Goal: Check status

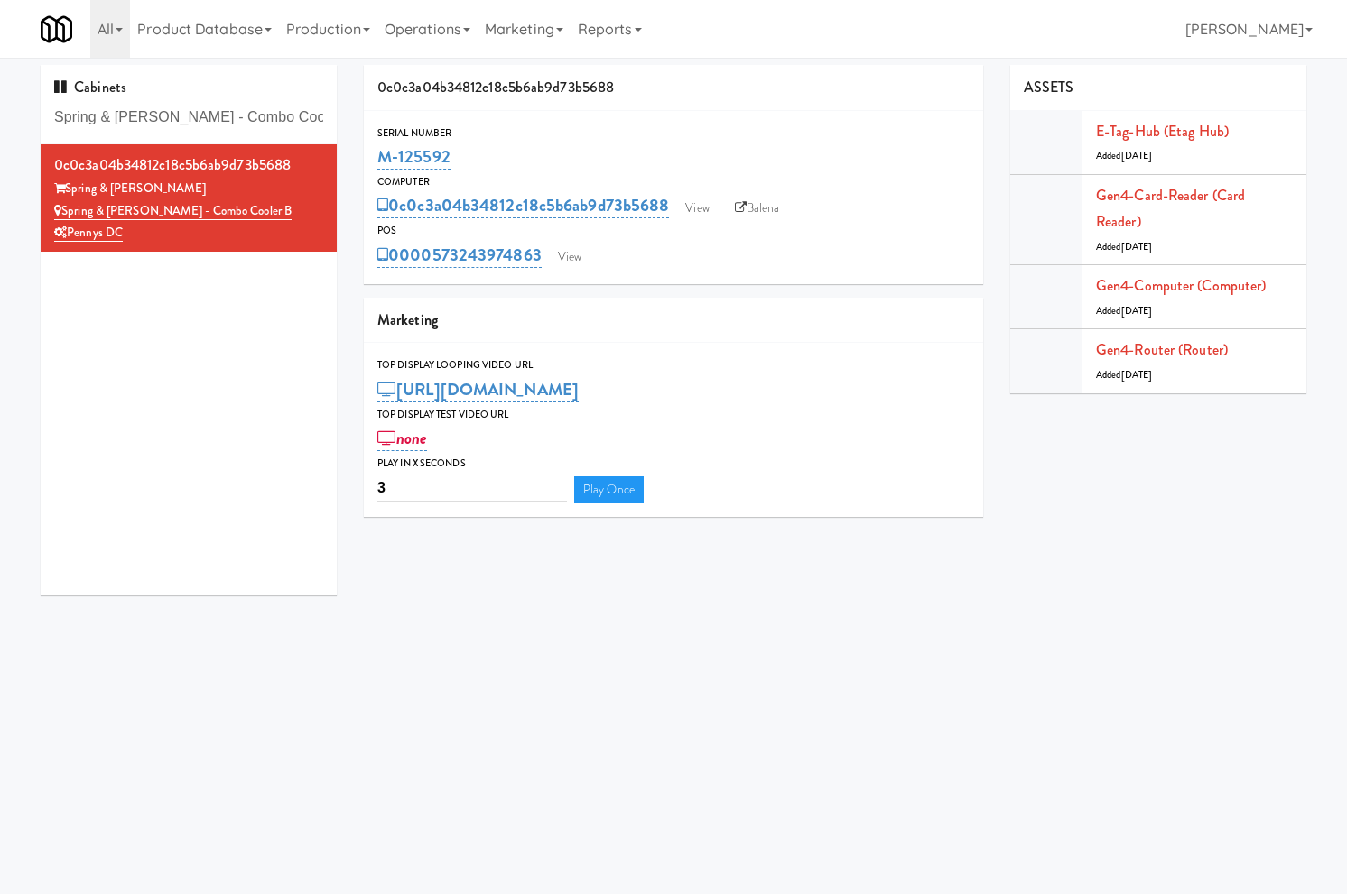
click at [205, 120] on input "Spring & [PERSON_NAME] - Combo Cooler B" at bounding box center [188, 117] width 269 height 33
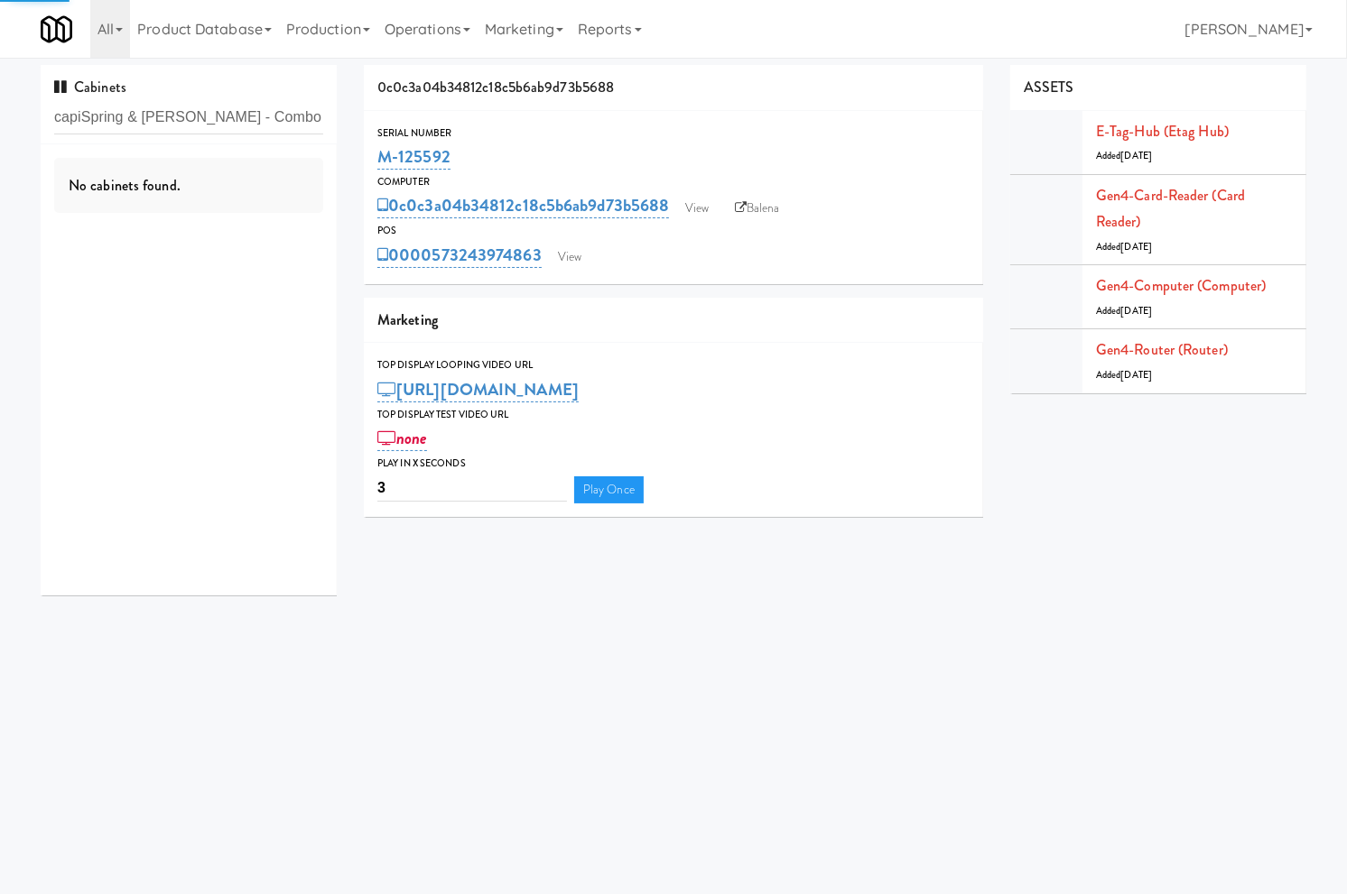
click at [199, 120] on input "capiSpring & [PERSON_NAME] - Combo Cooler B" at bounding box center [188, 117] width 269 height 33
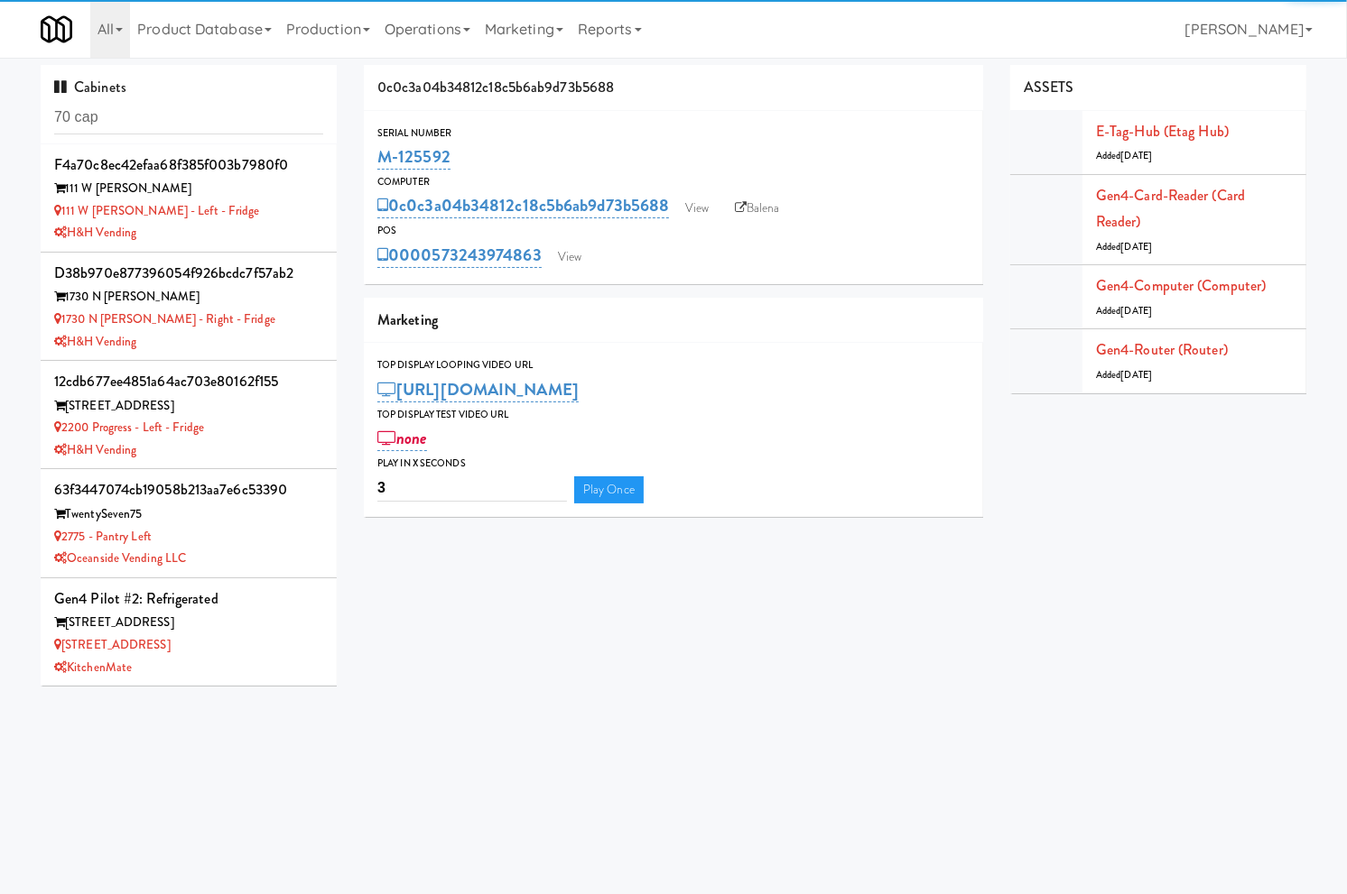
type input "70 cap"
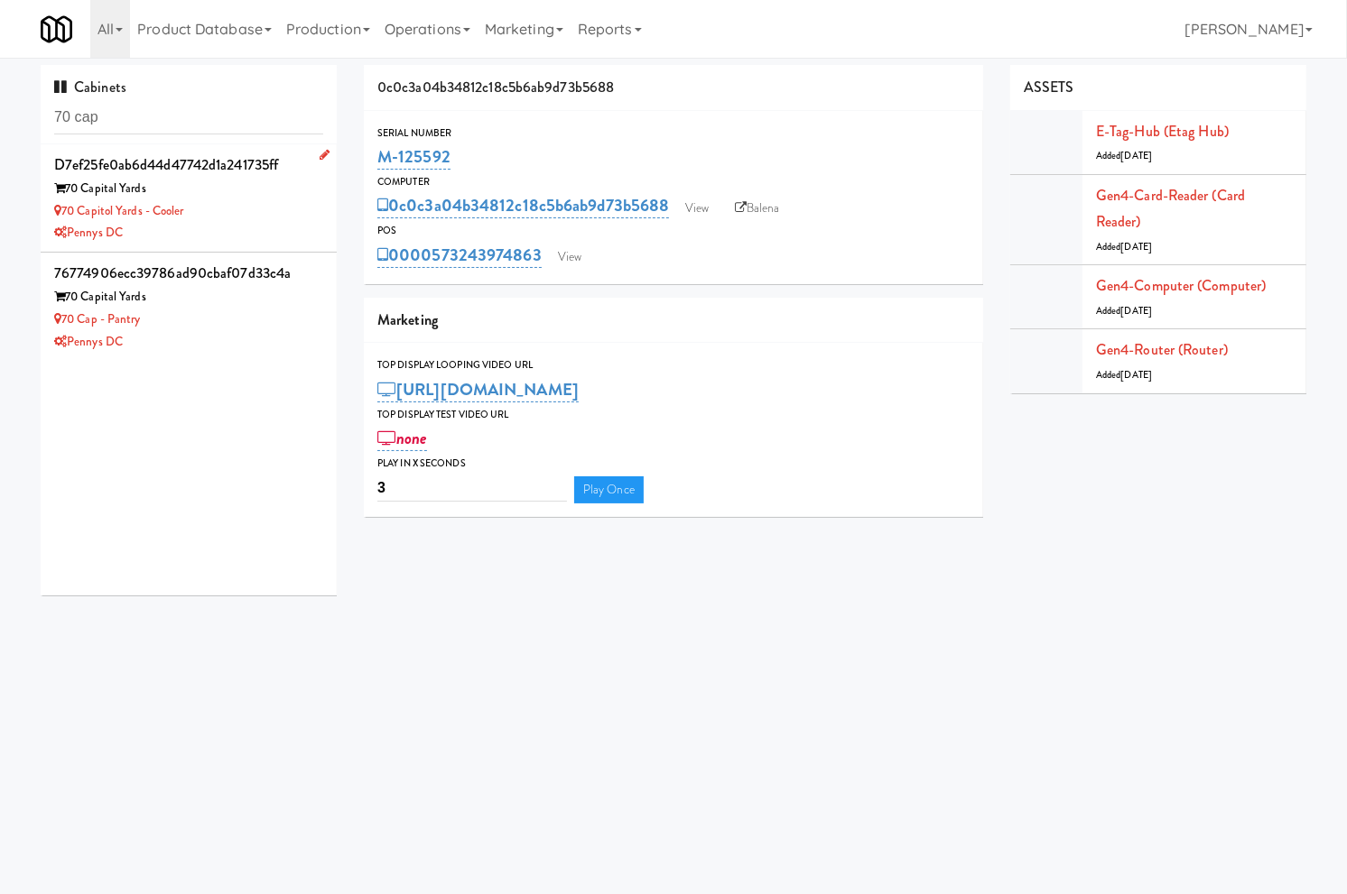
click at [250, 218] on div "70 Capitol Yards - Cooler" at bounding box center [188, 211] width 269 height 23
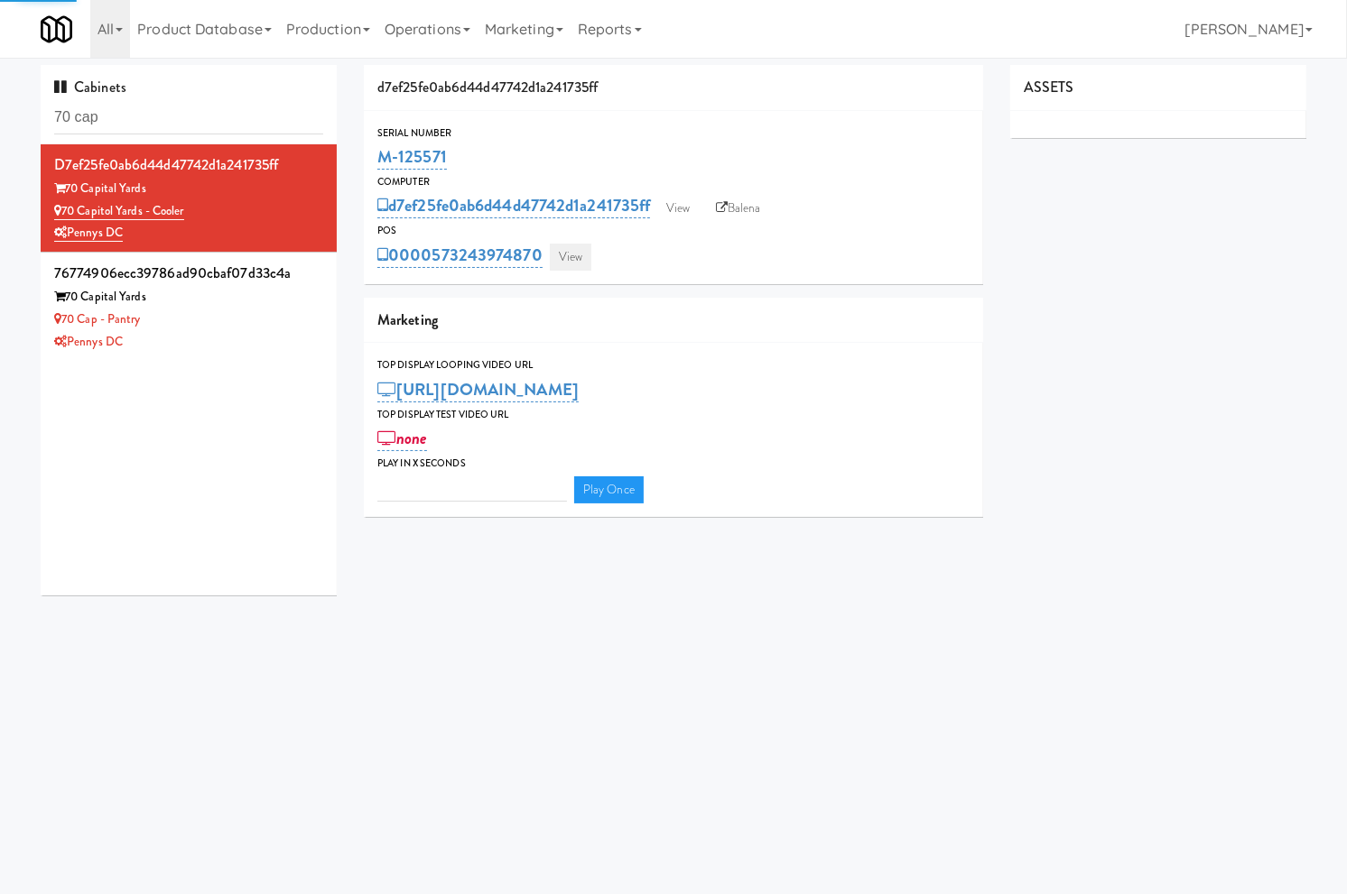
type input "3"
click at [565, 259] on link "View" at bounding box center [571, 257] width 42 height 27
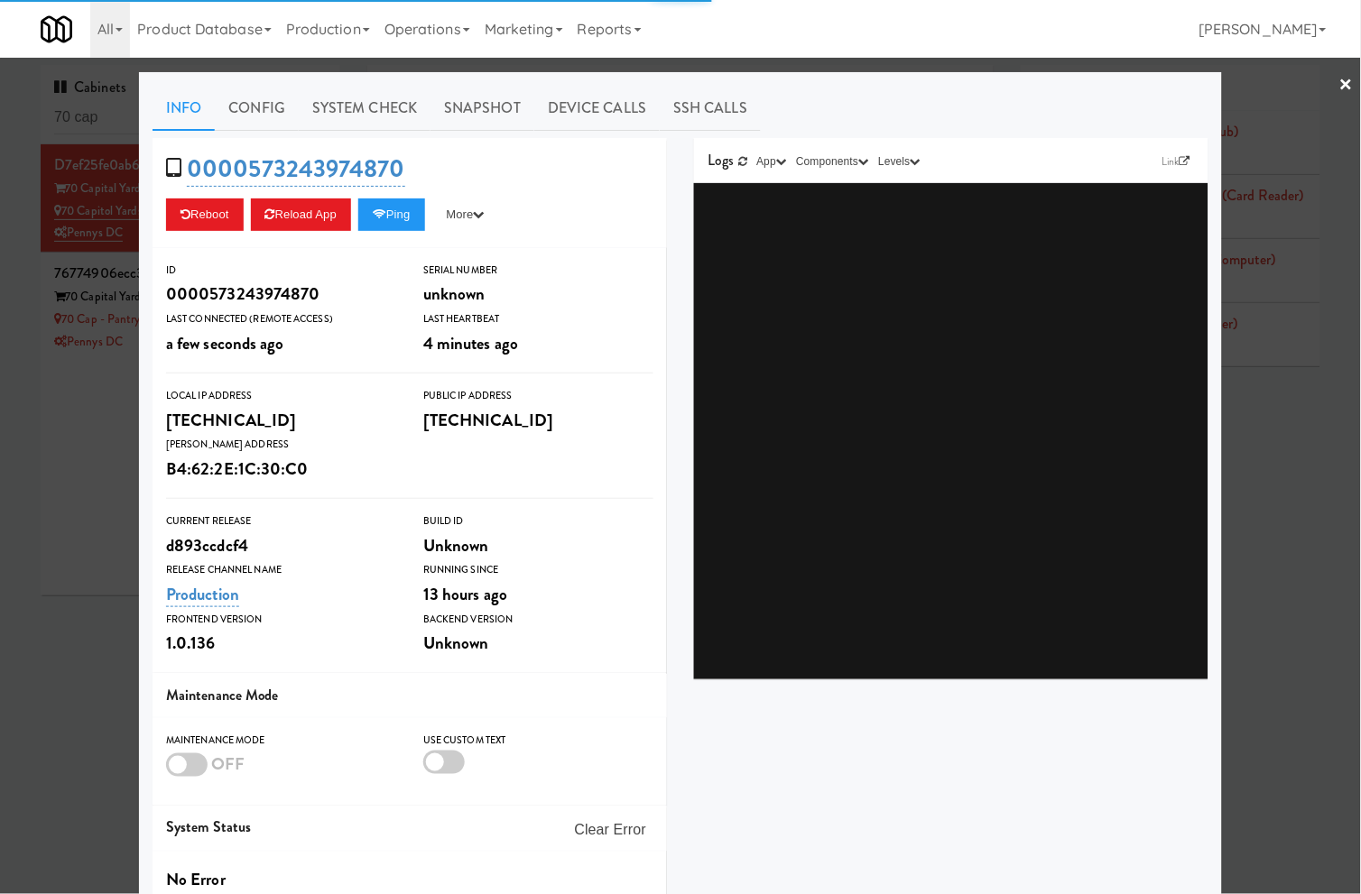
drag, startPoint x: 452, startPoint y: 119, endPoint x: 386, endPoint y: 132, distance: 67.1
click at [449, 120] on link "Snapshot" at bounding box center [483, 108] width 104 height 45
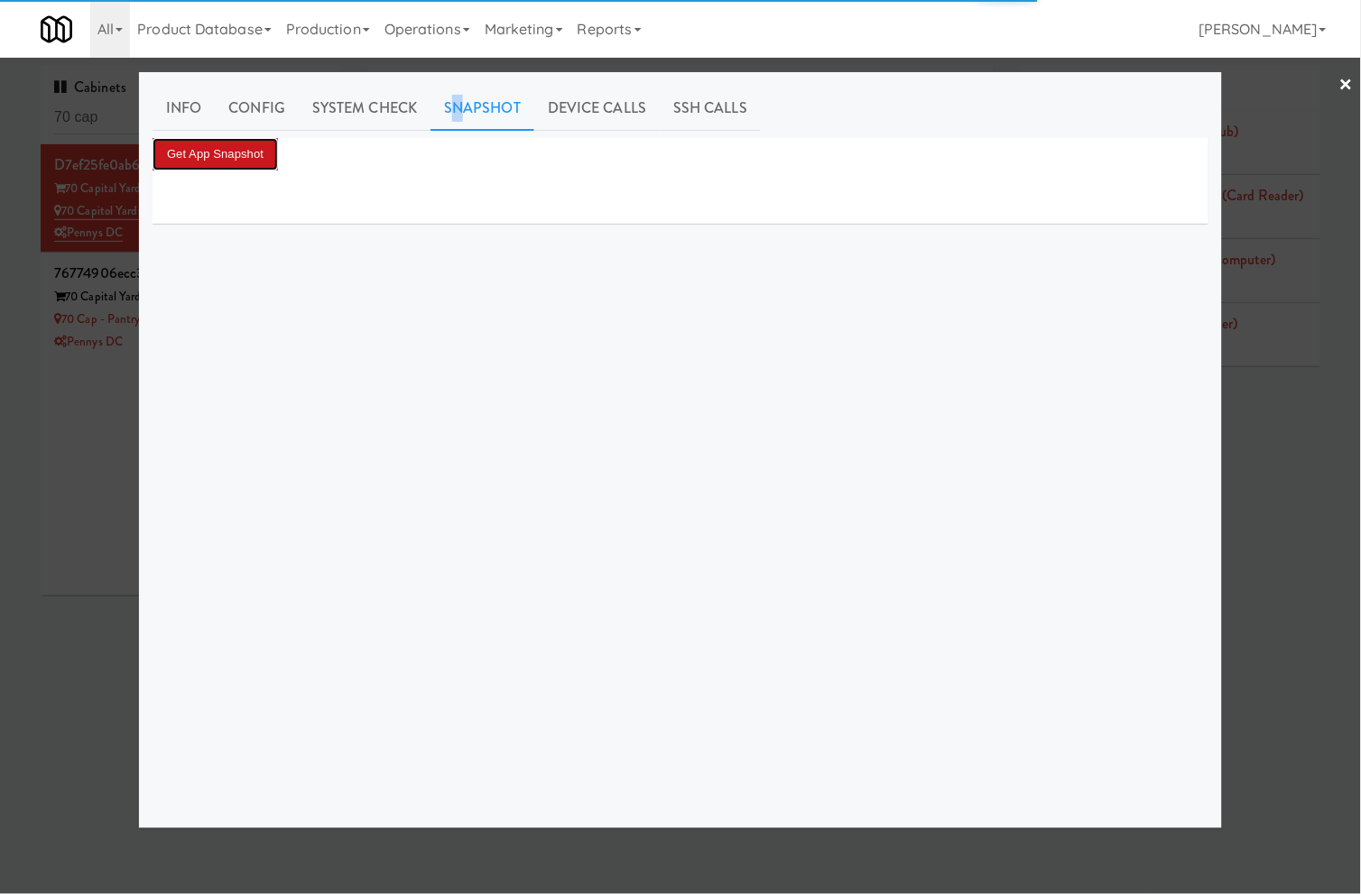
click at [273, 165] on button "Get App Snapshot" at bounding box center [215, 154] width 125 height 32
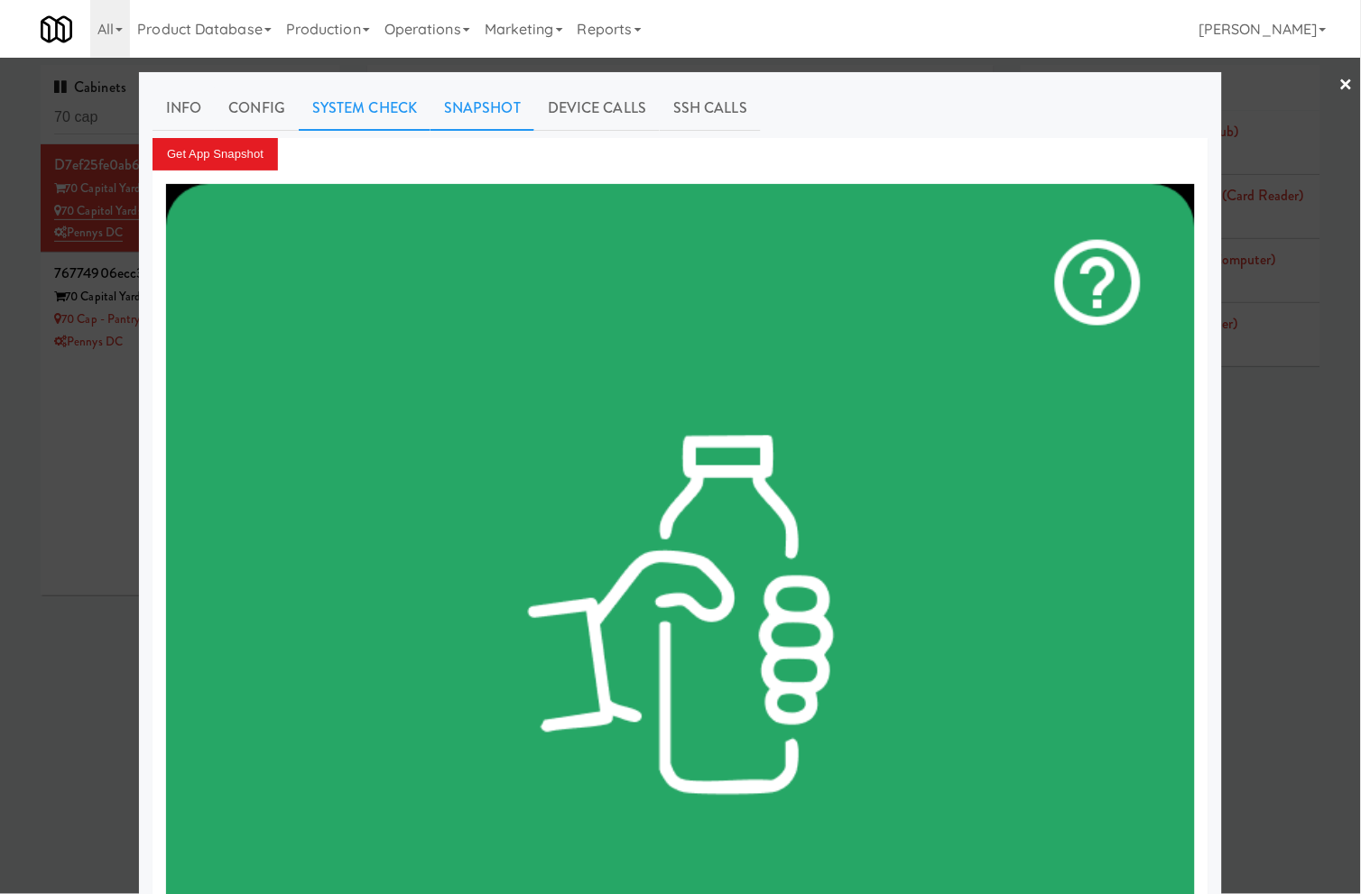
click at [310, 111] on link "System Check" at bounding box center [365, 108] width 132 height 45
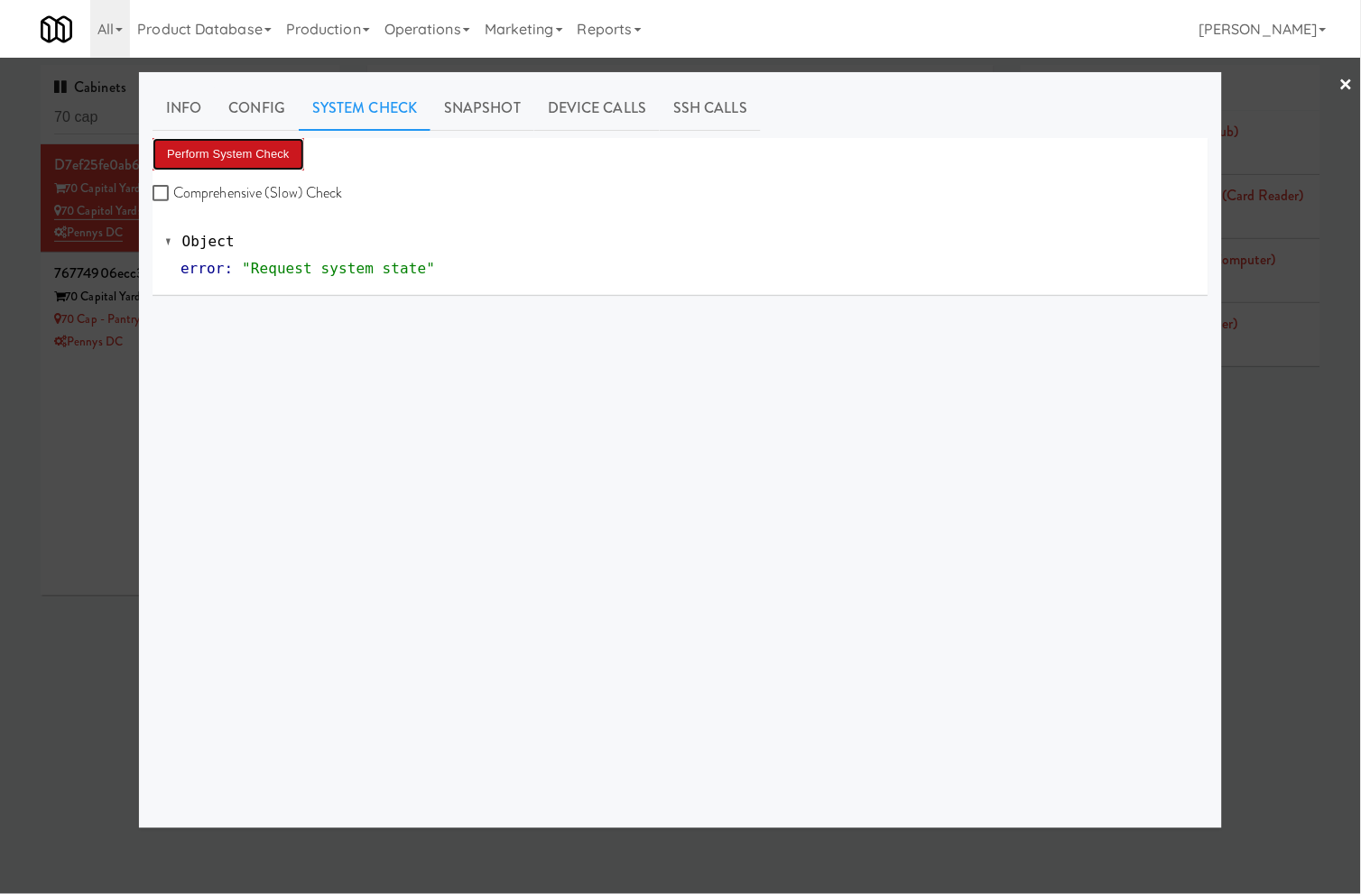
click at [224, 139] on button "Perform System Check" at bounding box center [229, 154] width 152 height 32
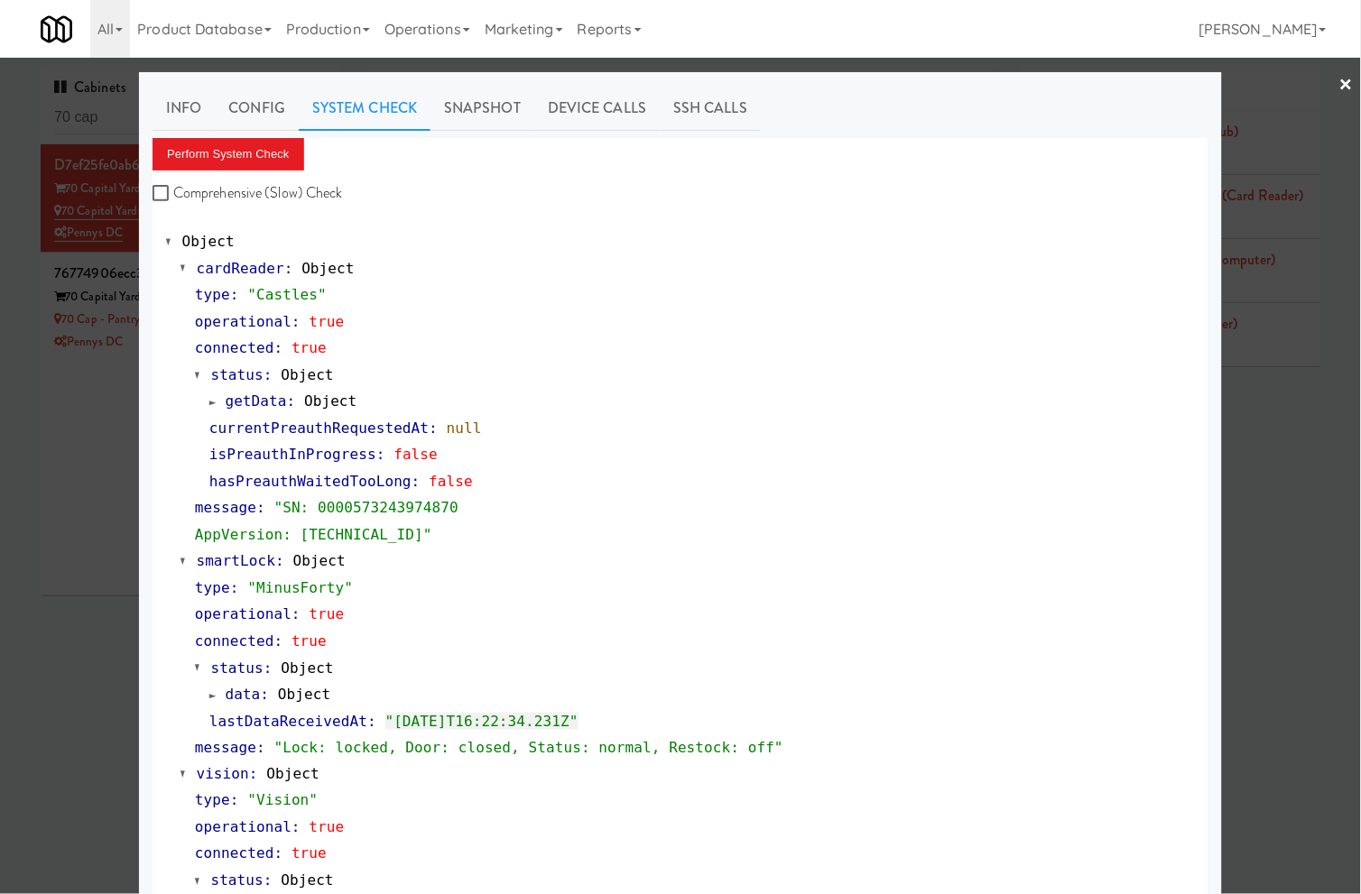
click at [81, 390] on div at bounding box center [680, 447] width 1361 height 894
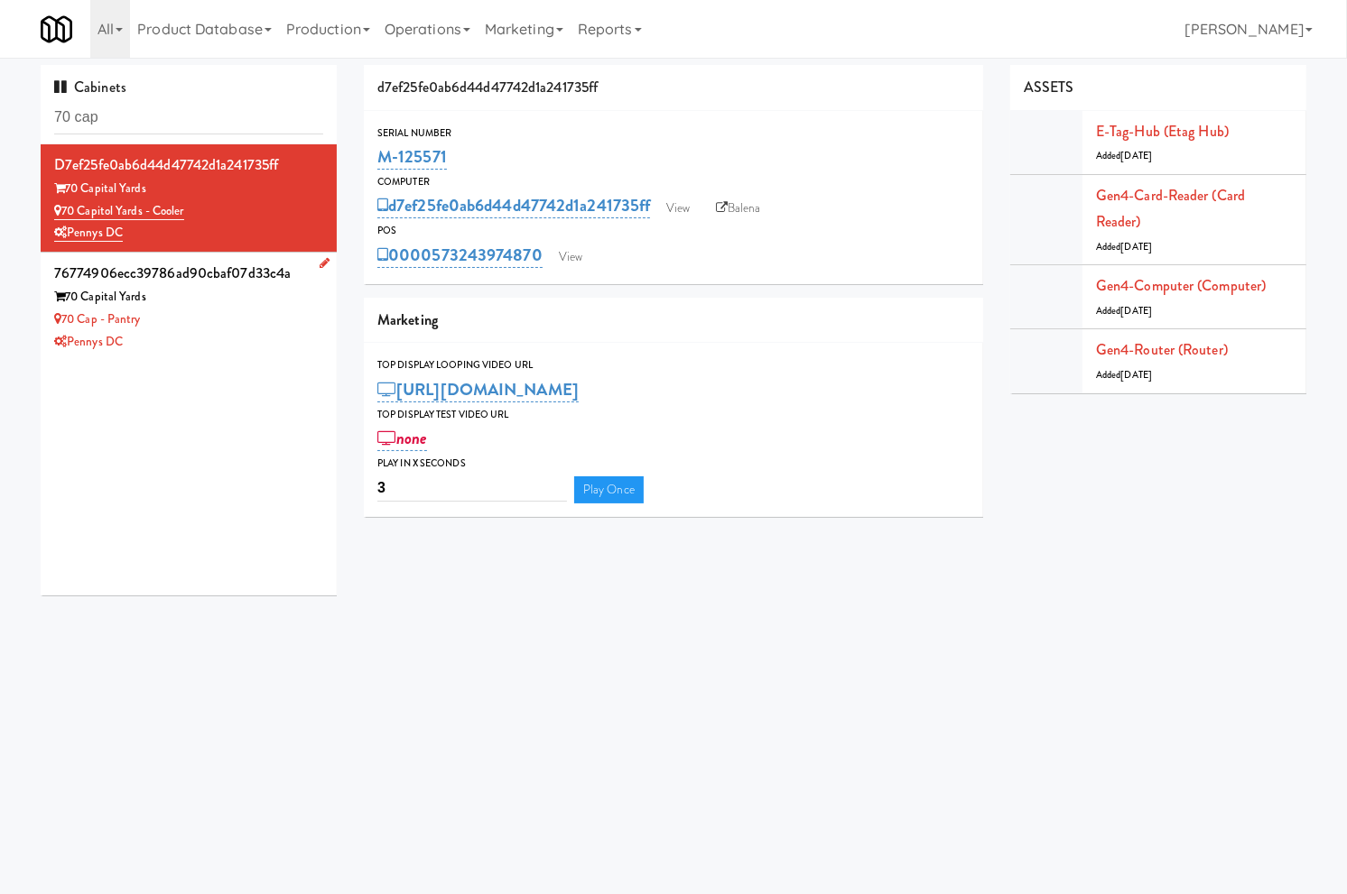
click at [206, 325] on div "70 Cap - Pantry" at bounding box center [188, 320] width 269 height 23
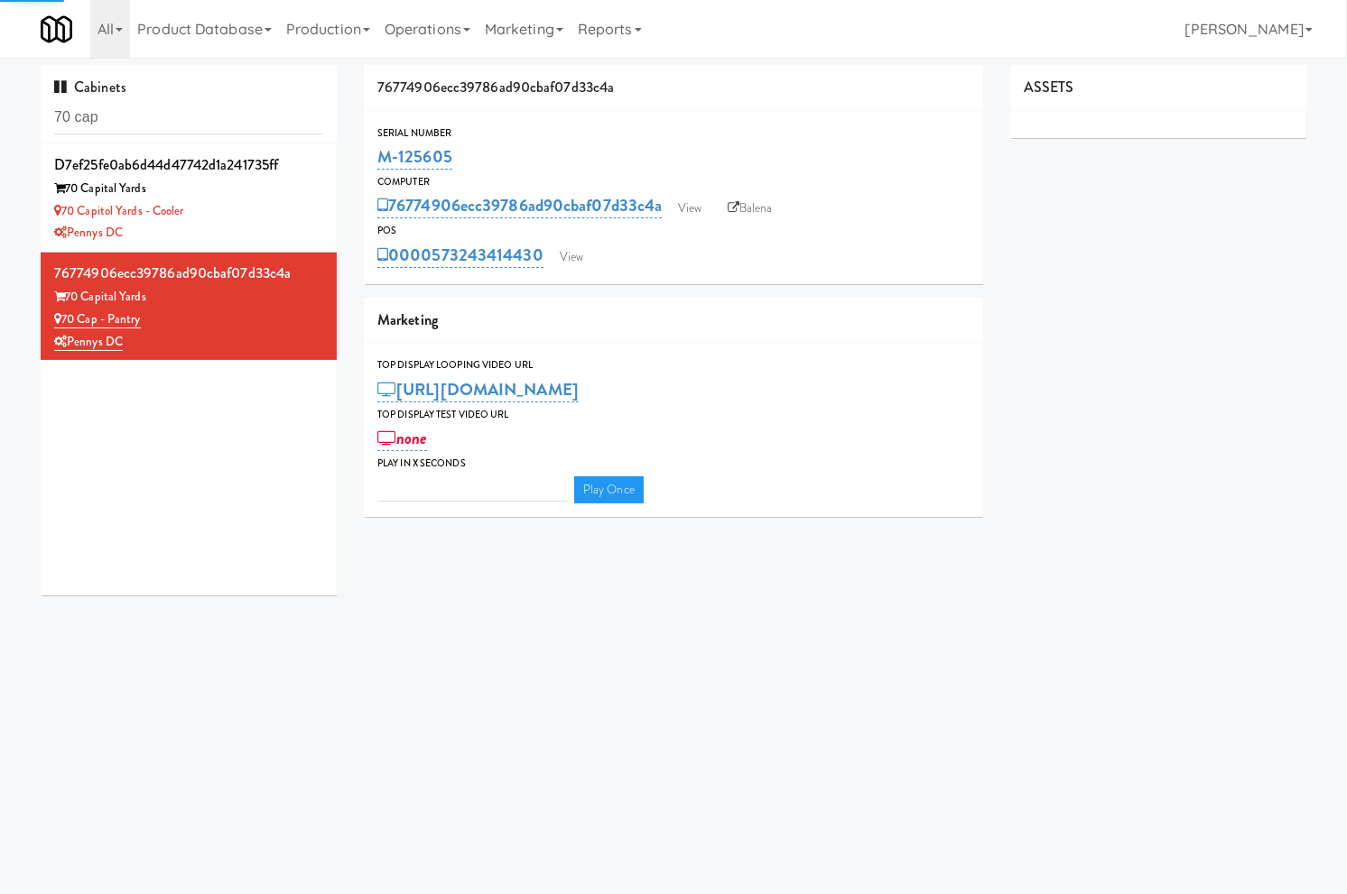
type input "3"
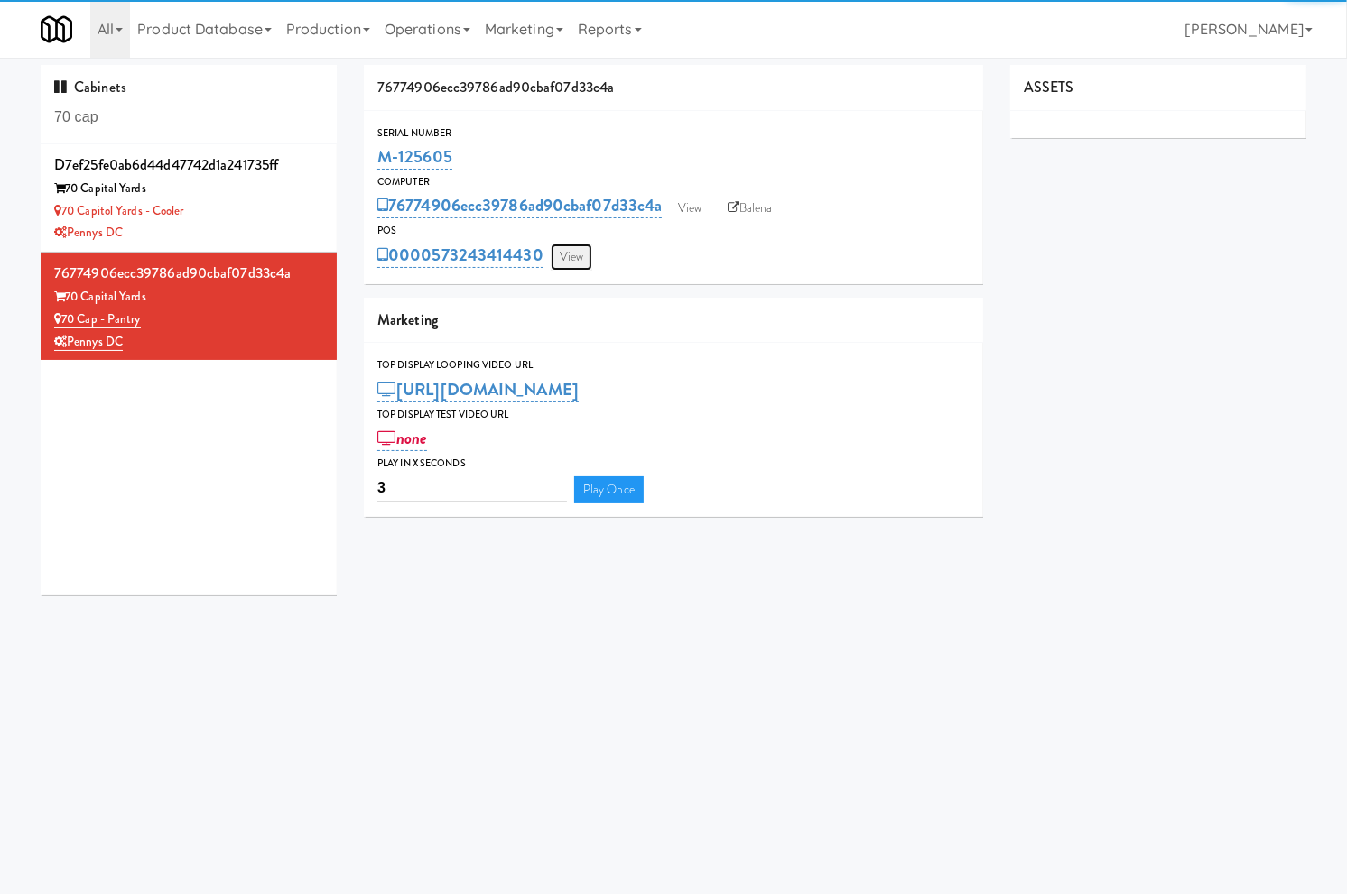
click at [571, 258] on link "View" at bounding box center [572, 257] width 42 height 27
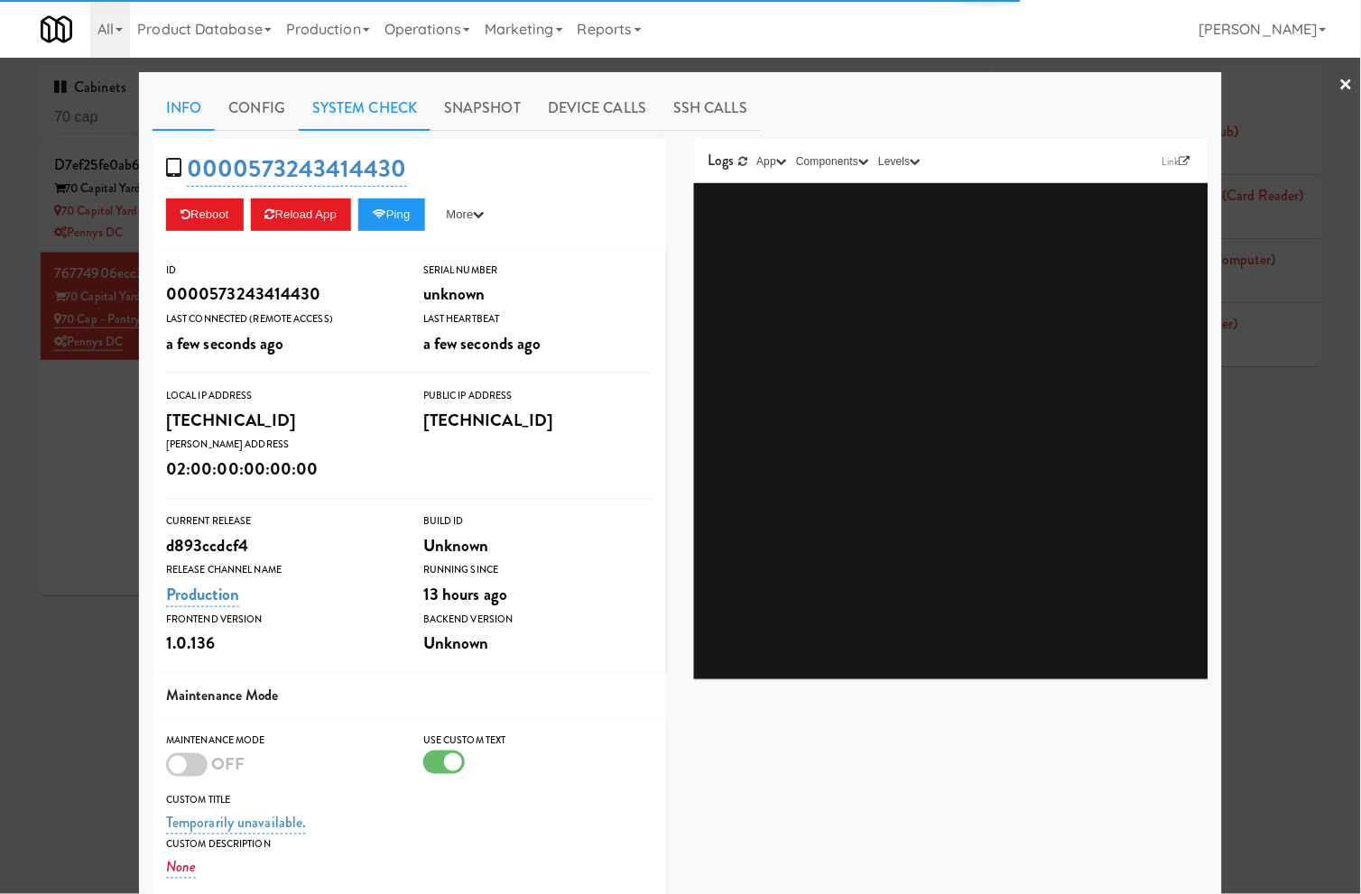
click at [382, 104] on link "System Check" at bounding box center [365, 108] width 132 height 45
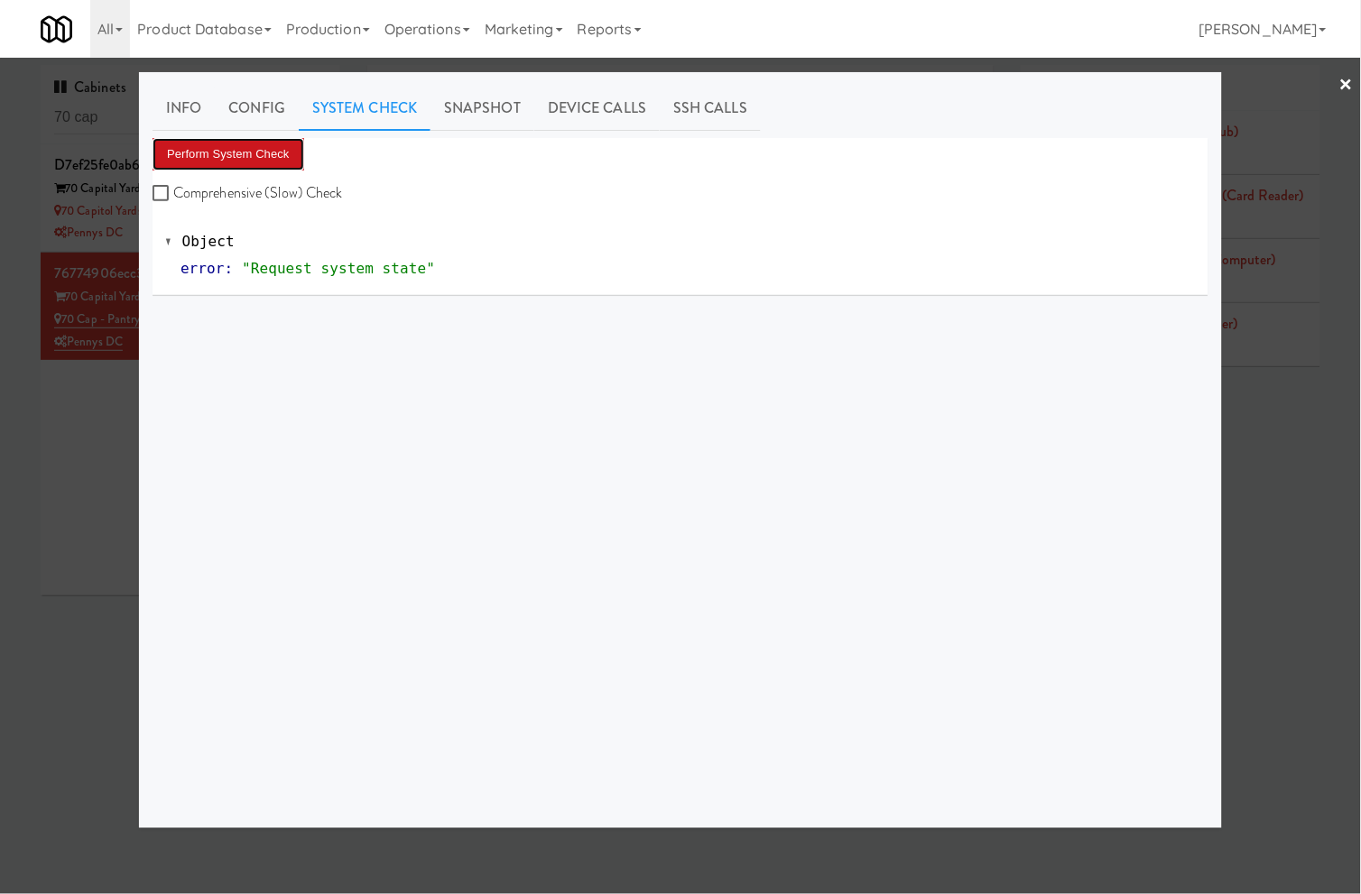
click at [286, 144] on button "Perform System Check" at bounding box center [229, 154] width 152 height 32
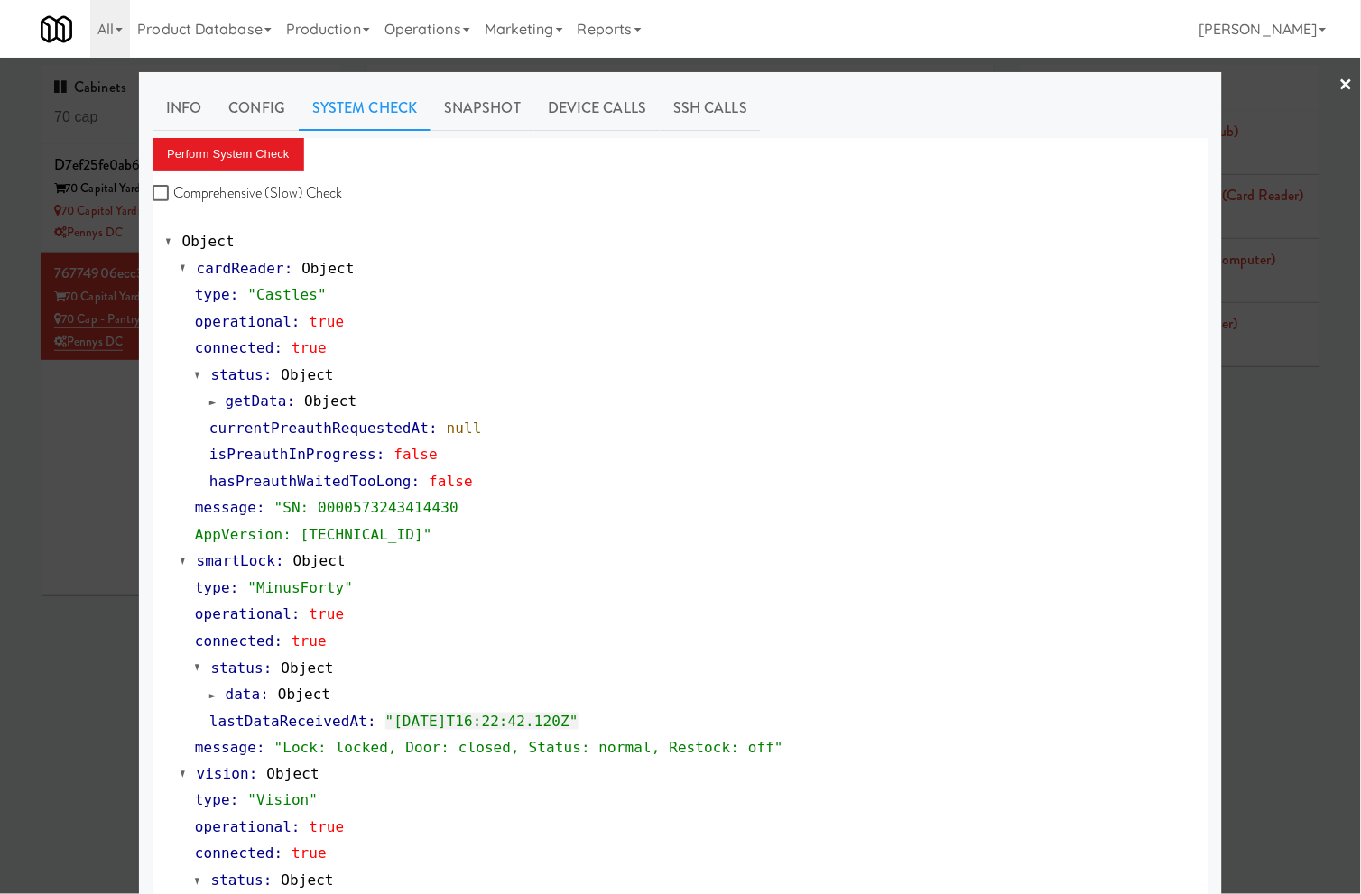
click at [43, 406] on div at bounding box center [680, 447] width 1361 height 894
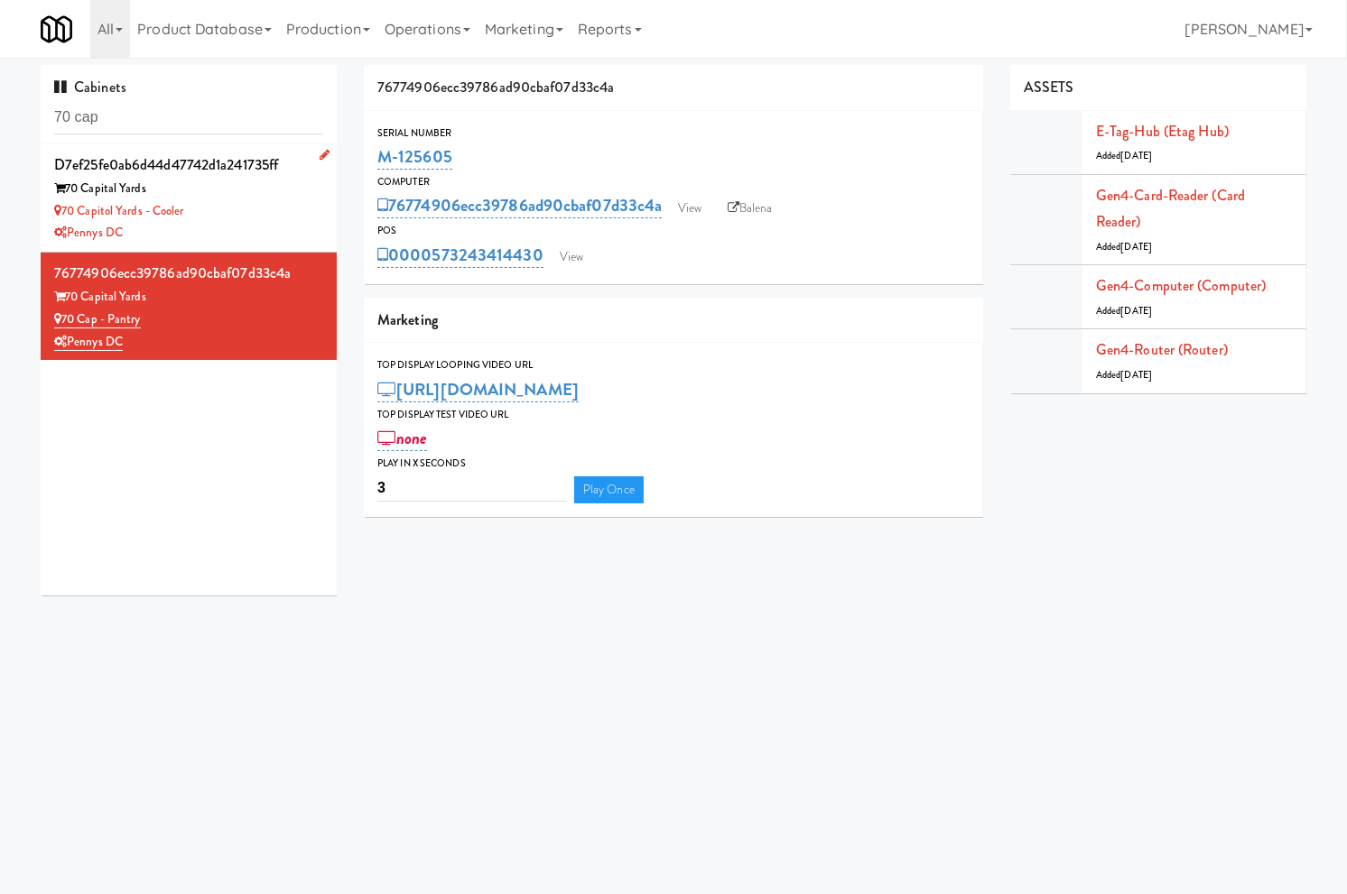
drag, startPoint x: 170, startPoint y: 184, endPoint x: 103, endPoint y: 186, distance: 66.8
click at [83, 186] on div "70 Capital Yards" at bounding box center [188, 189] width 269 height 23
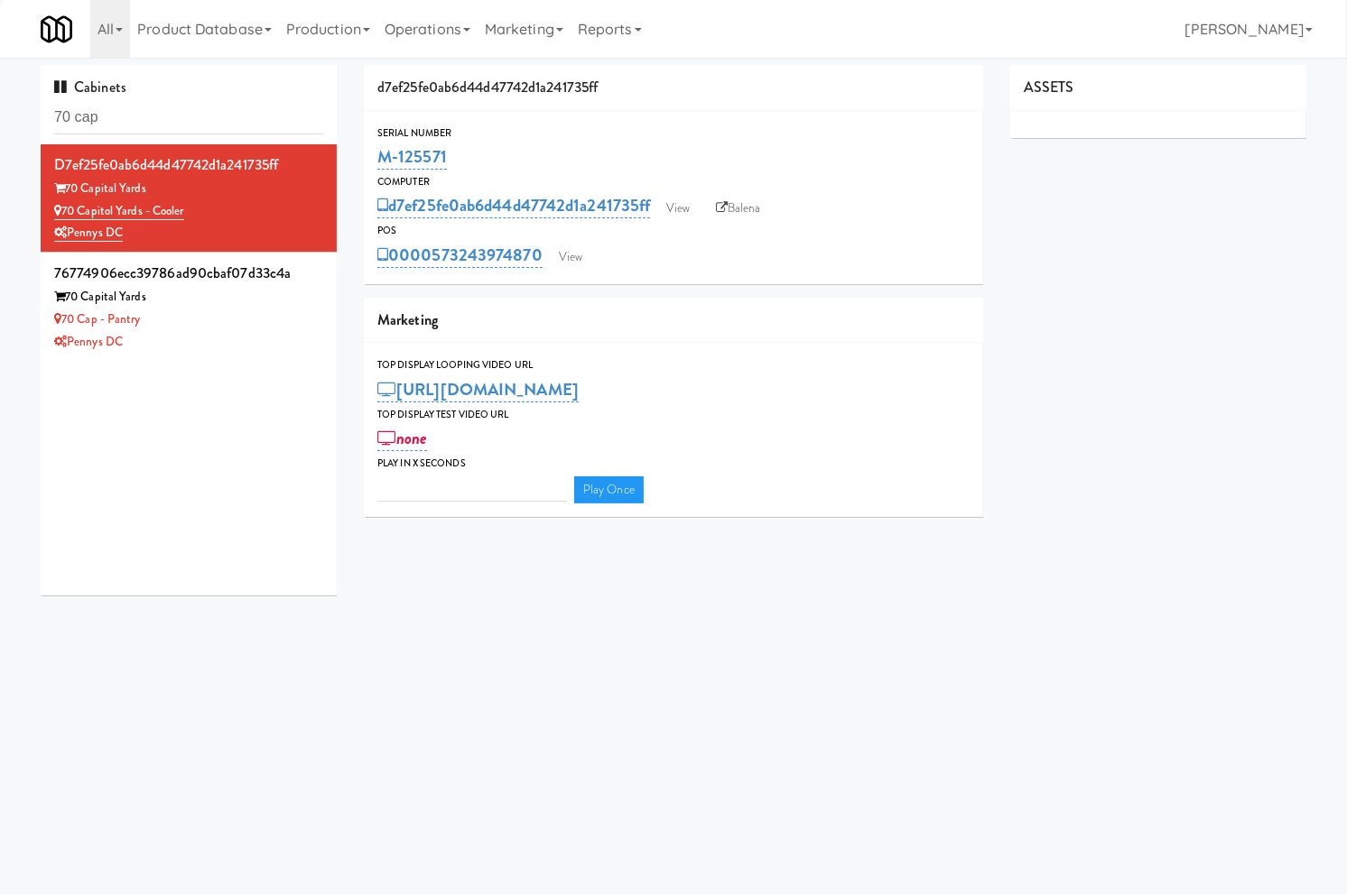
type input "3"
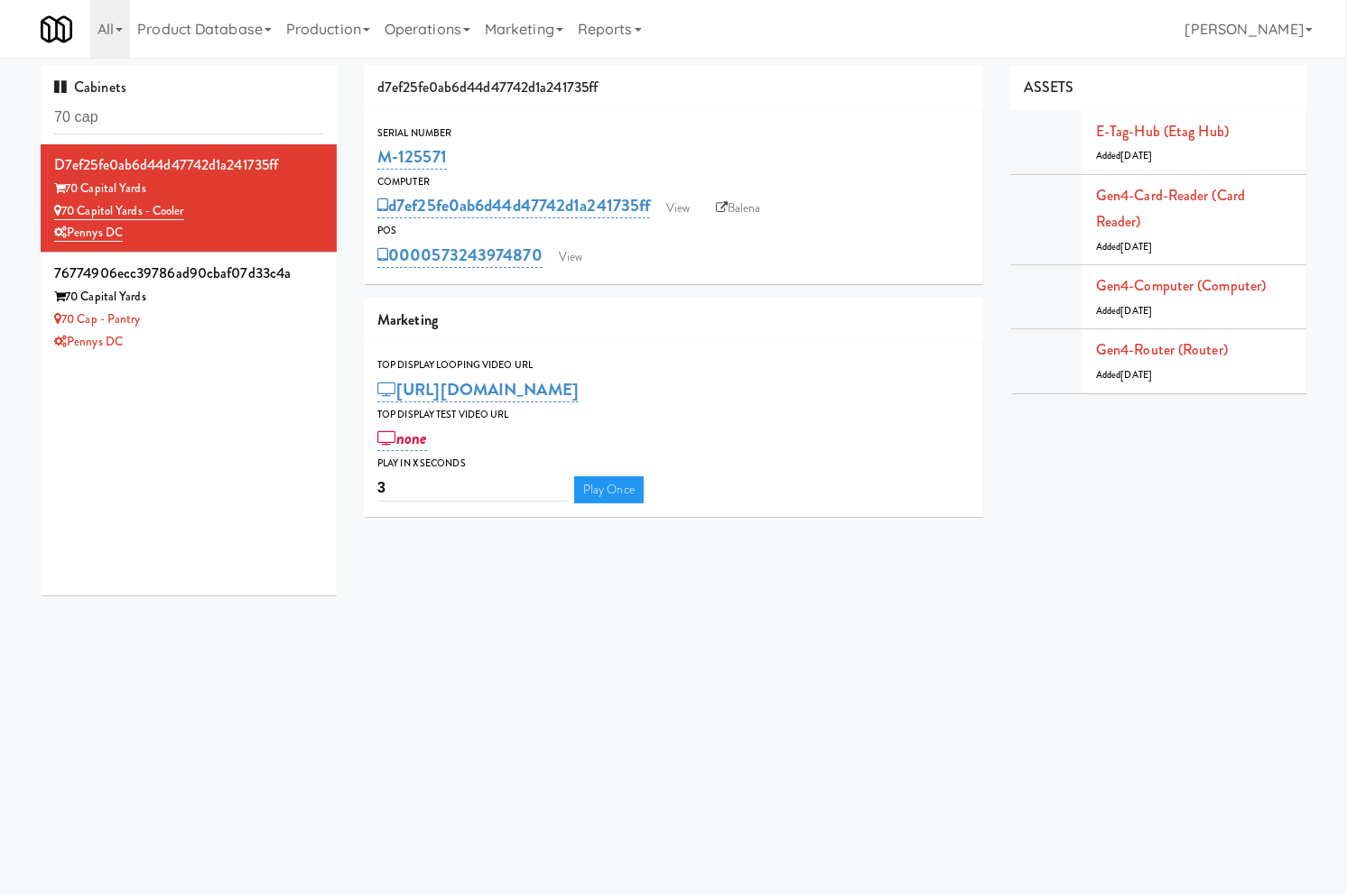
click at [206, 487] on div "d7ef25fe0ab6d44d47742d1a241735ff 70 Capital Yards 70 Capitol Yards - Cooler Pen…" at bounding box center [189, 369] width 296 height 451
